Goal: Transaction & Acquisition: Download file/media

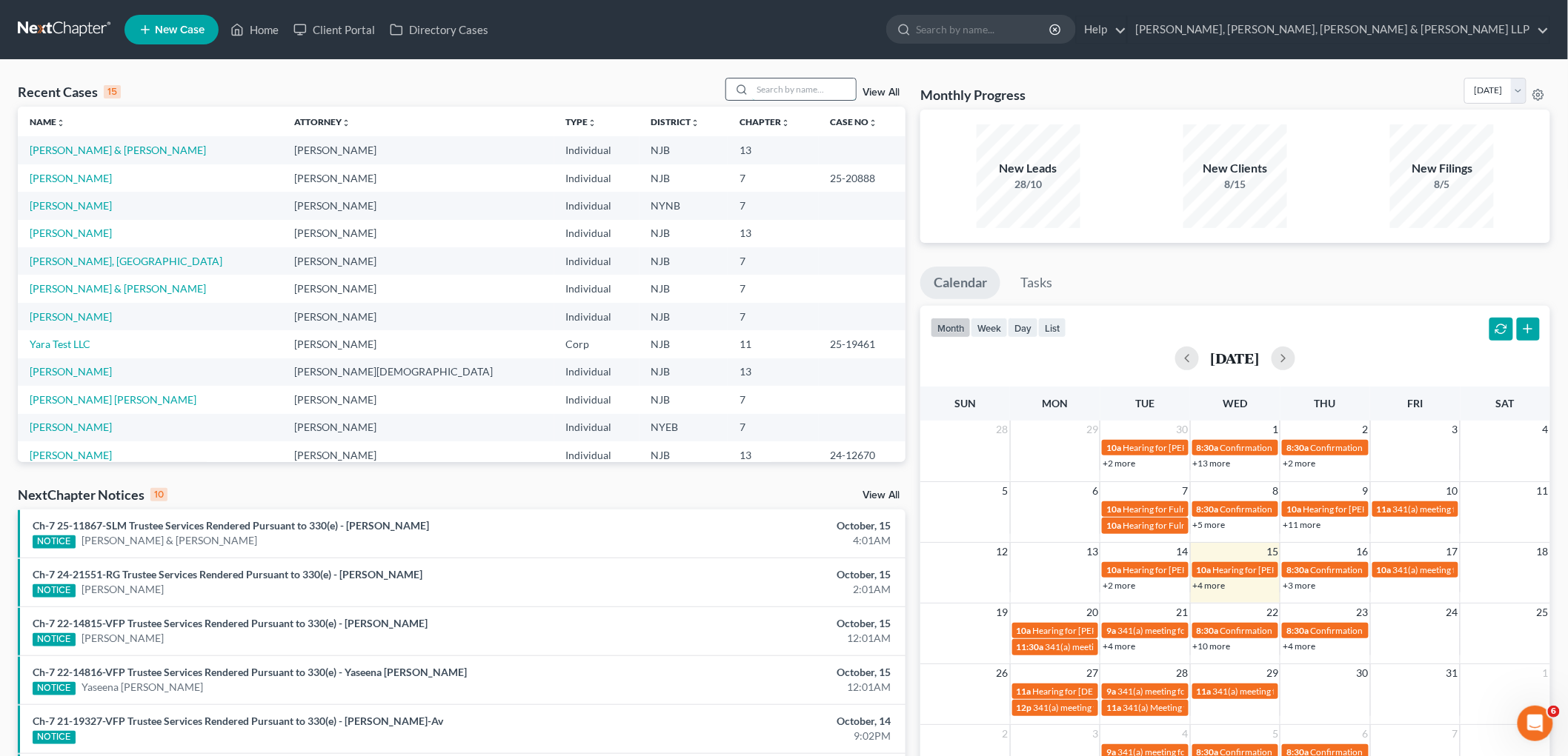
click at [781, 92] on input "search" at bounding box center [804, 89] width 104 height 22
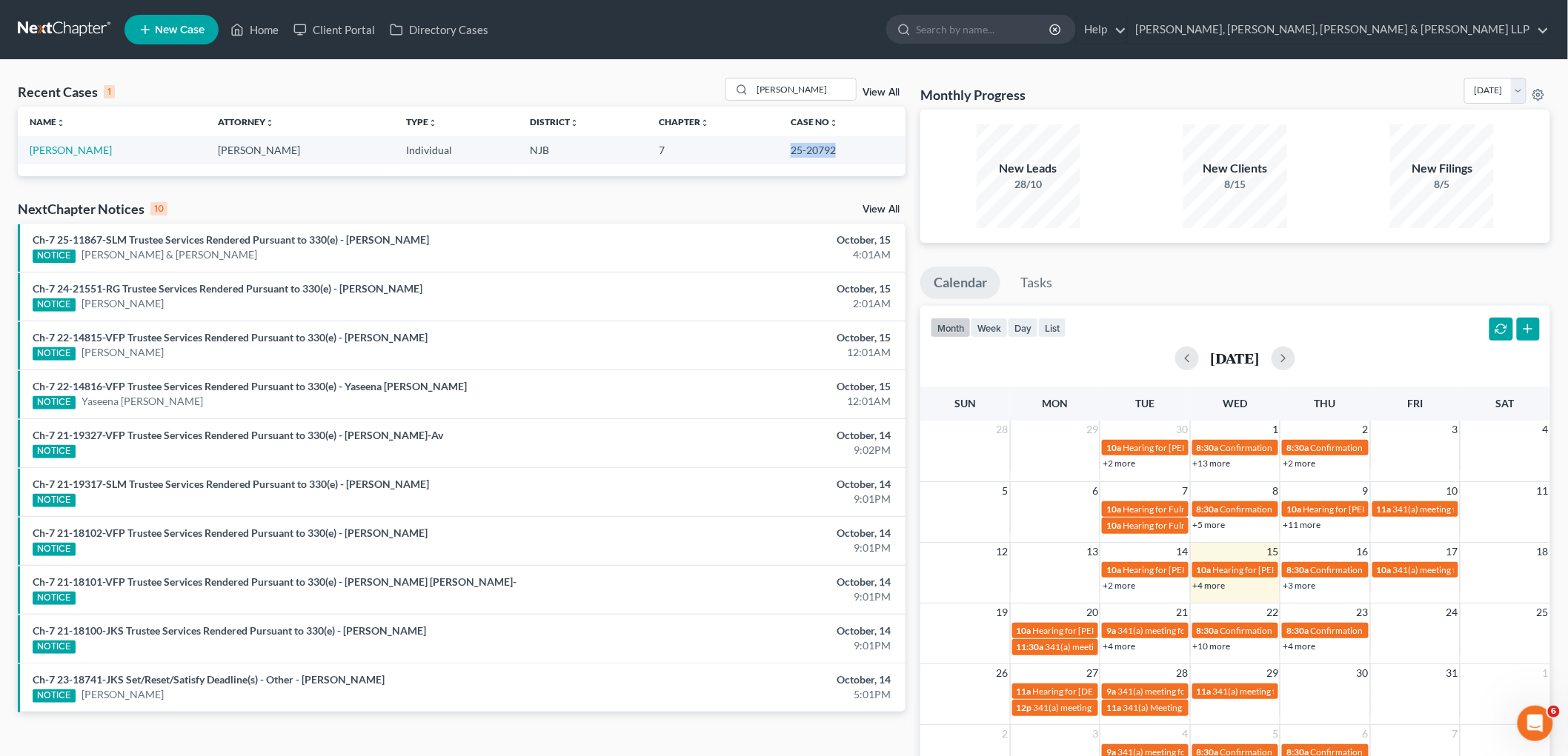
drag, startPoint x: 769, startPoint y: 153, endPoint x: 827, endPoint y: 151, distance: 58.0
click at [827, 151] on td "25-20792" at bounding box center [842, 150] width 127 height 28
copy td "25-20792"
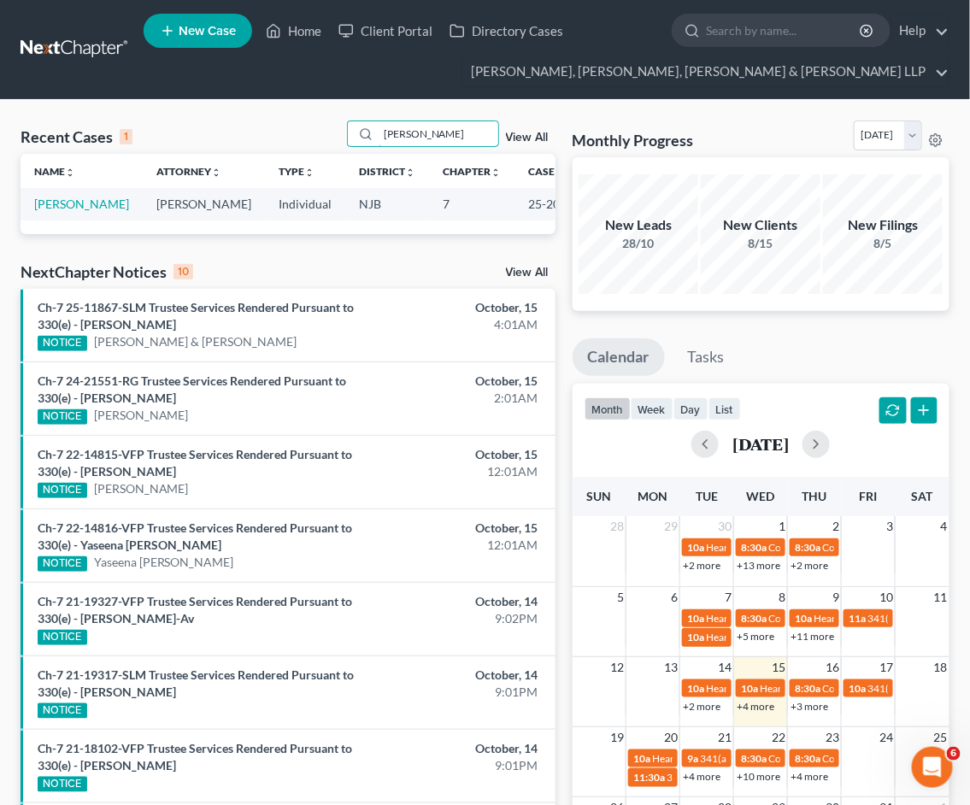
drag, startPoint x: 439, startPoint y: 130, endPoint x: 313, endPoint y: 130, distance: 126.4
click at [313, 130] on div "Recent Cases 1 [PERSON_NAME] View All" at bounding box center [288, 136] width 535 height 33
type input "[PERSON_NAME]"
click at [64, 202] on link "[PERSON_NAME]" at bounding box center [81, 203] width 95 height 15
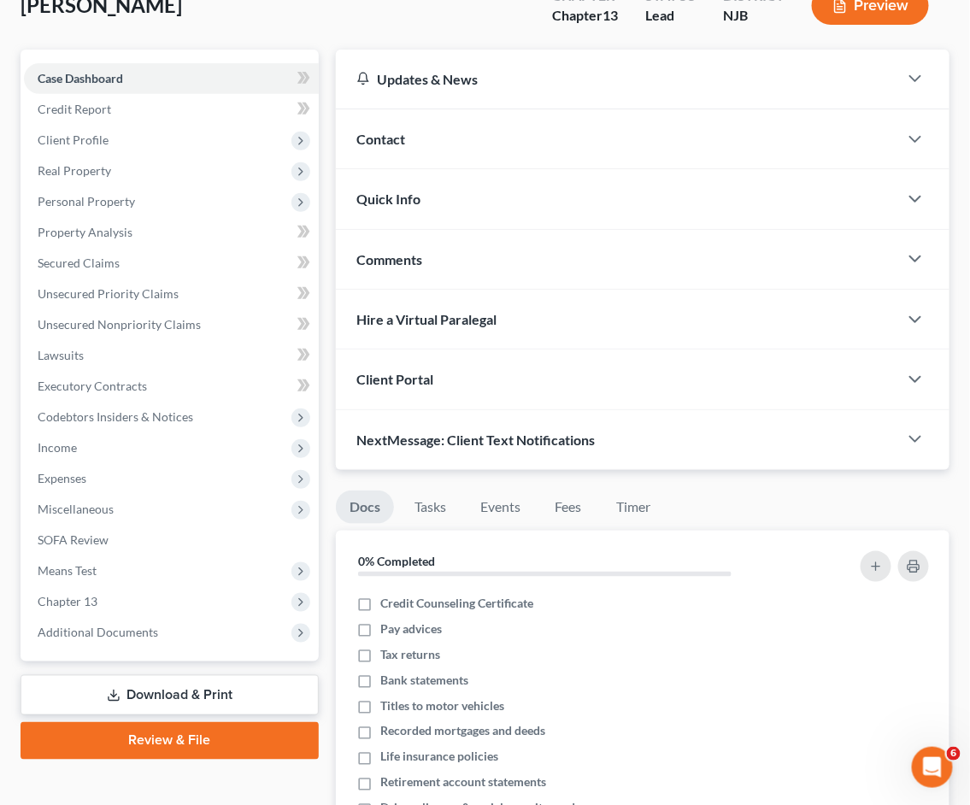
scroll to position [474, 0]
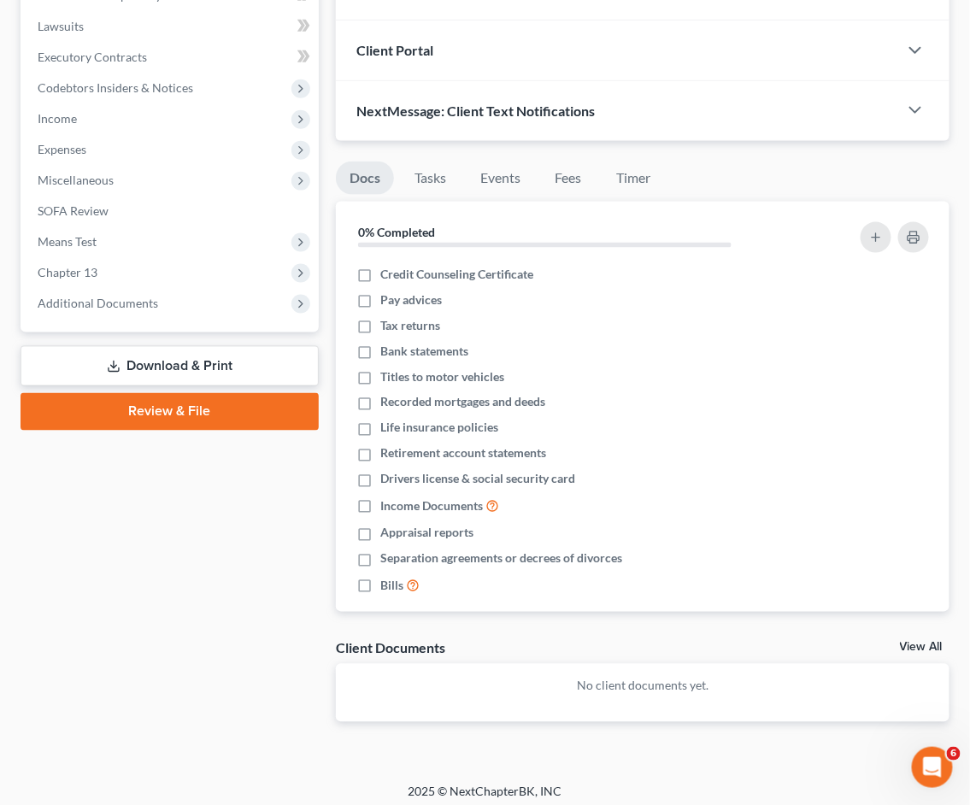
click at [154, 356] on link "Download & Print" at bounding box center [170, 366] width 298 height 40
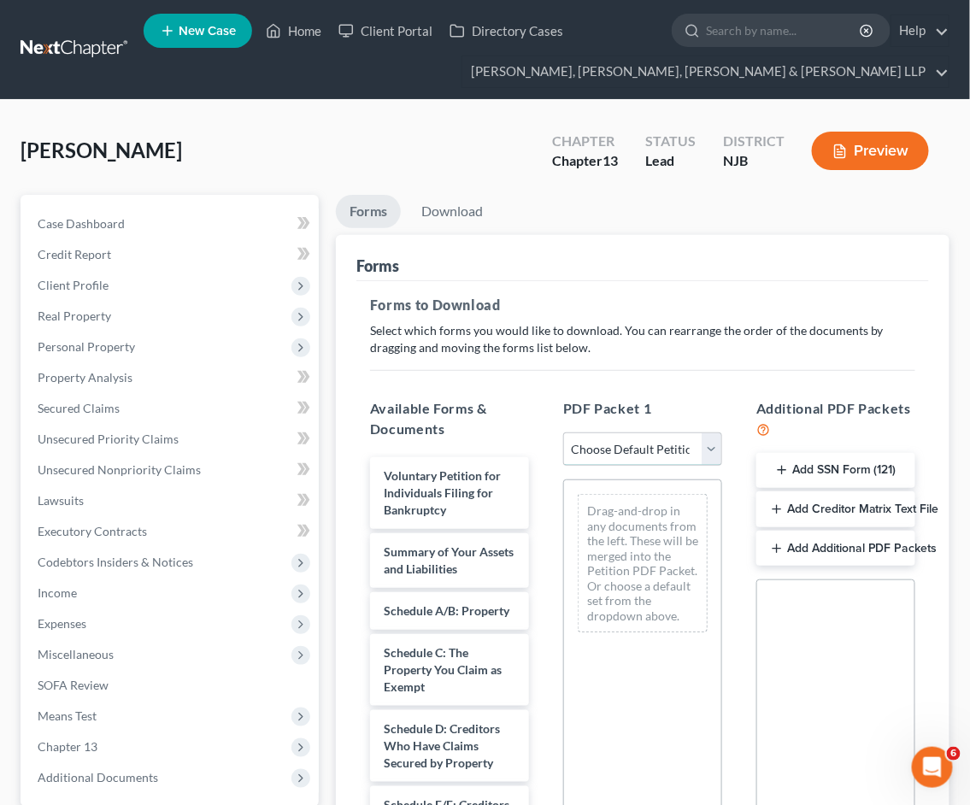
click at [648, 449] on select "Choose Default Petition PDF Packet Complete Bankruptcy Petition (all forms and …" at bounding box center [642, 449] width 159 height 34
select select "0"
click at [563, 432] on select "Choose Default Petition PDF Packet Complete Bankruptcy Petition (all forms and …" at bounding box center [642, 449] width 159 height 34
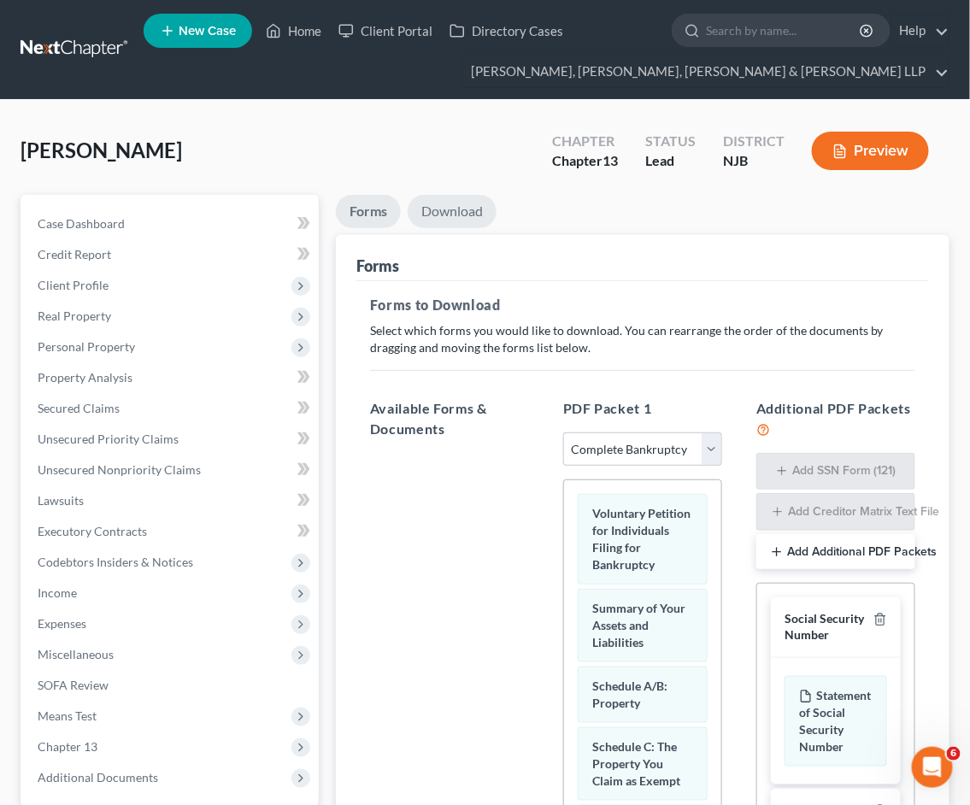
click at [464, 212] on link "Download" at bounding box center [452, 211] width 89 height 33
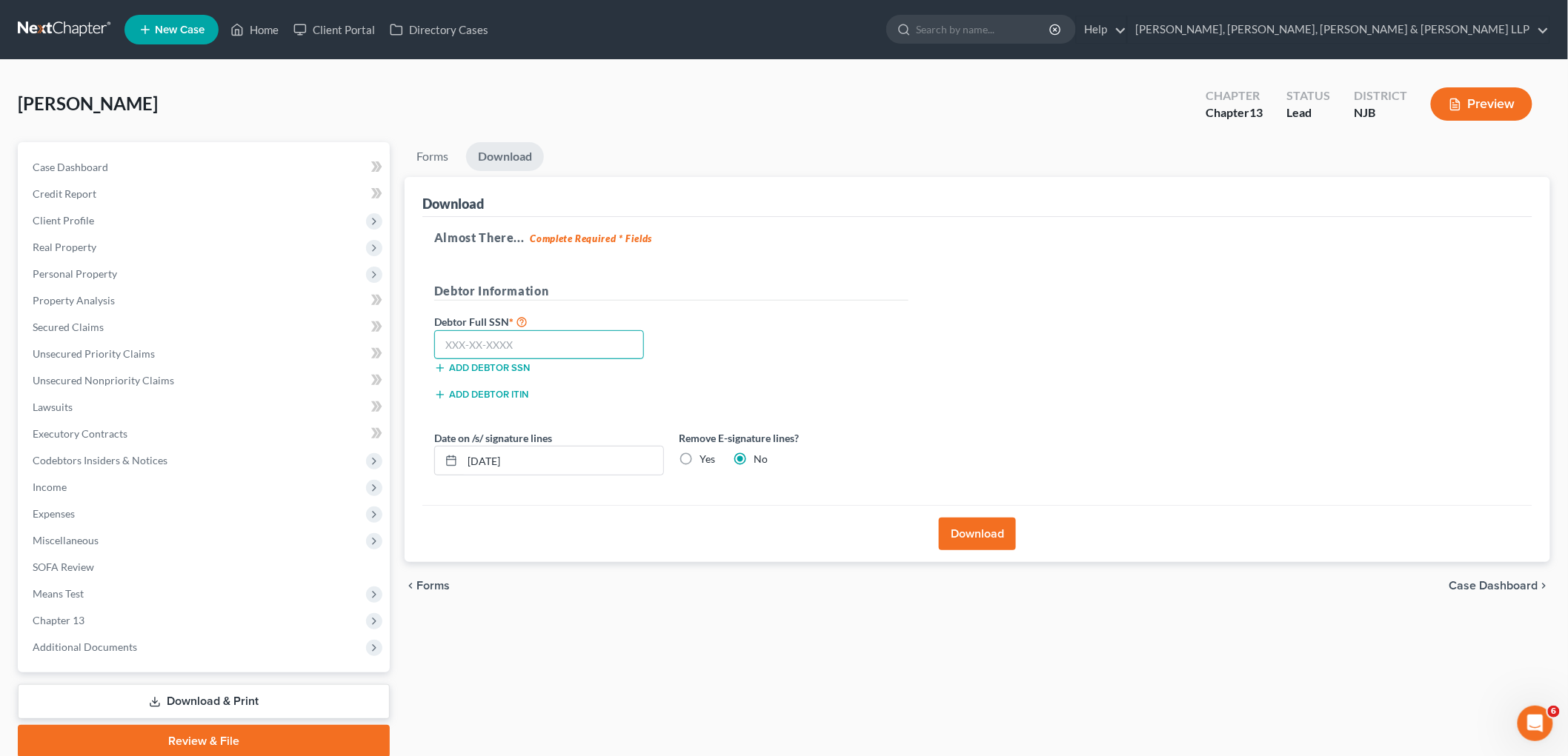
click at [603, 341] on input "text" at bounding box center [539, 345] width 210 height 29
paste input "153-56-0853"
type input "153-56-0853"
click at [990, 529] on button "Download" at bounding box center [977, 534] width 77 height 33
